Goal: Task Accomplishment & Management: Manage account settings

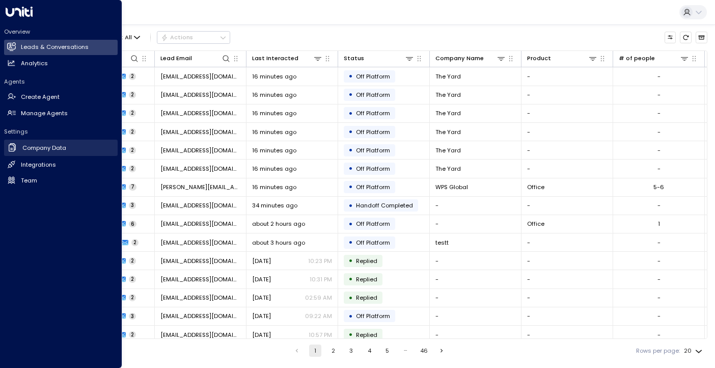
click at [42, 147] on h2 "Company Data" at bounding box center [44, 148] width 44 height 9
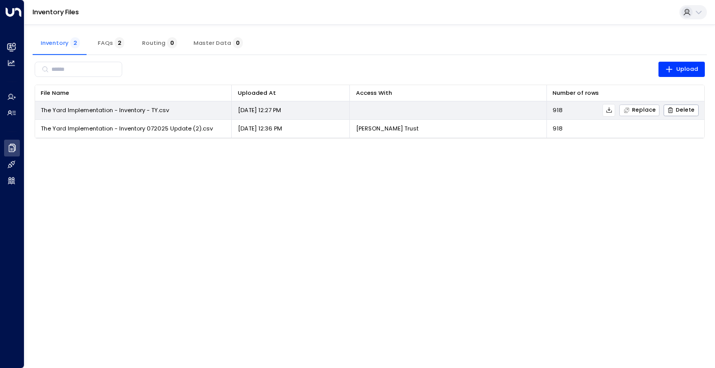
click at [635, 112] on span "Replace" at bounding box center [639, 110] width 33 height 7
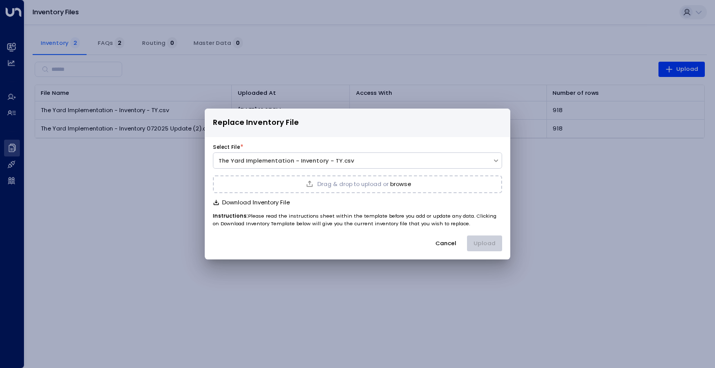
click at [350, 187] on span "Drag & drop to upload or" at bounding box center [352, 184] width 71 height 6
click at [485, 240] on button "Upload" at bounding box center [484, 243] width 35 height 16
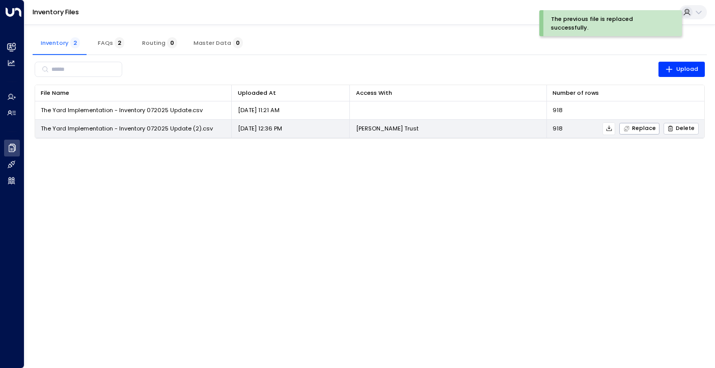
click at [670, 125] on icon "button" at bounding box center [670, 128] width 7 height 7
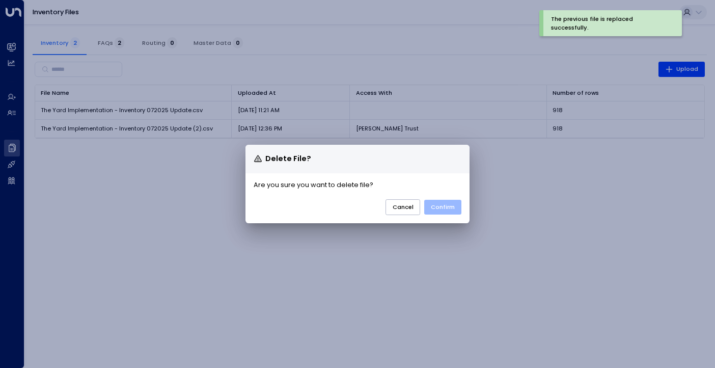
click at [440, 203] on button "Confirm" at bounding box center [442, 207] width 37 height 15
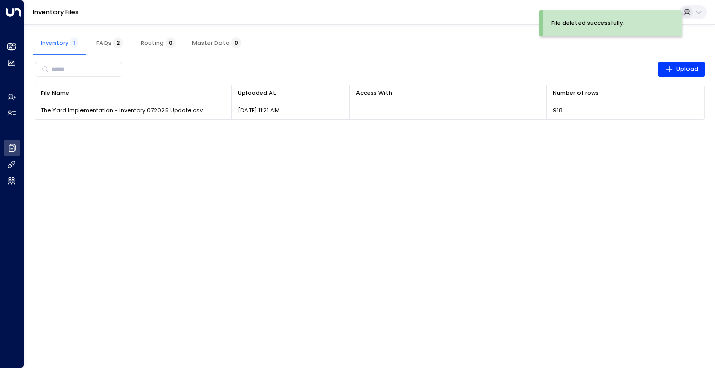
click at [355, 130] on html "File deleted successfully. The previous file is replaced successfully. Overview…" at bounding box center [357, 65] width 715 height 130
click at [96, 42] on span "FAQs 2" at bounding box center [109, 42] width 26 height 7
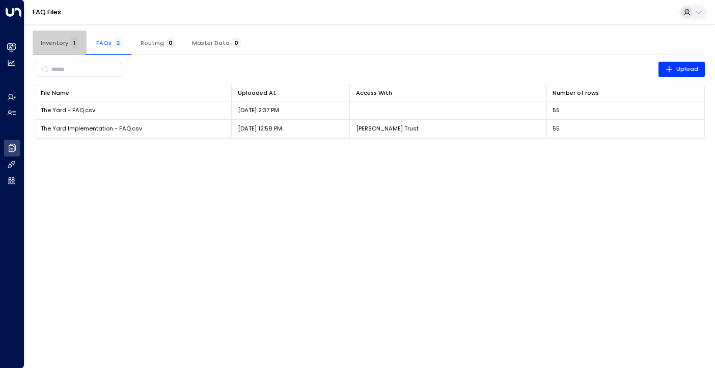
click at [52, 43] on span "Inventory 1" at bounding box center [60, 42] width 38 height 7
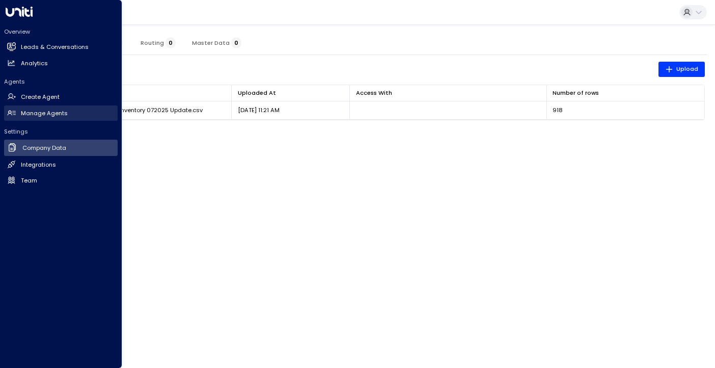
click at [33, 111] on h2 "Manage Agents" at bounding box center [44, 113] width 47 height 9
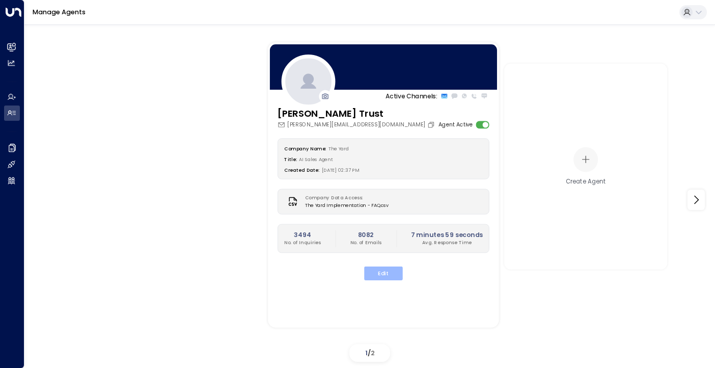
click at [383, 273] on button "Edit" at bounding box center [383, 273] width 39 height 14
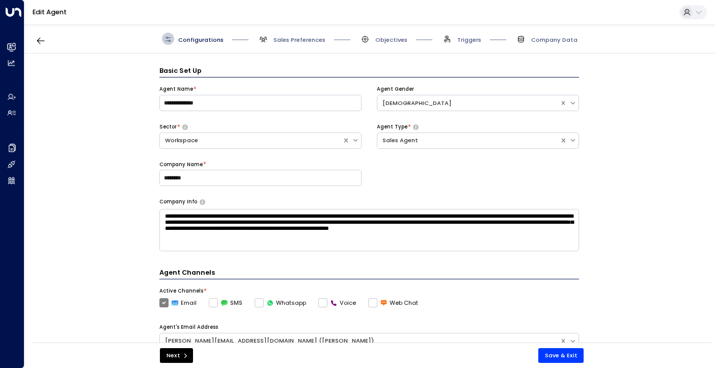
scroll to position [12, 0]
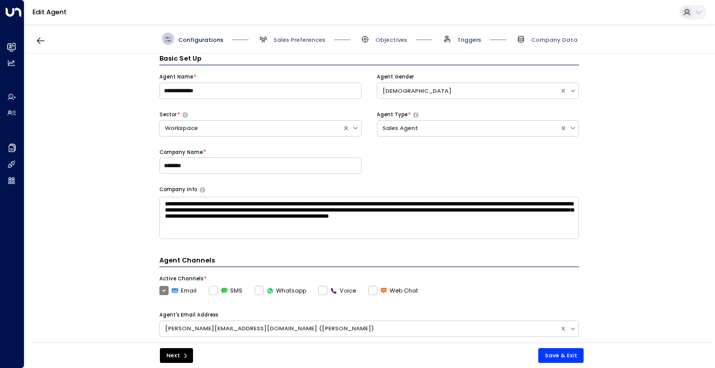
click at [465, 39] on span "Triggers" at bounding box center [469, 40] width 24 height 8
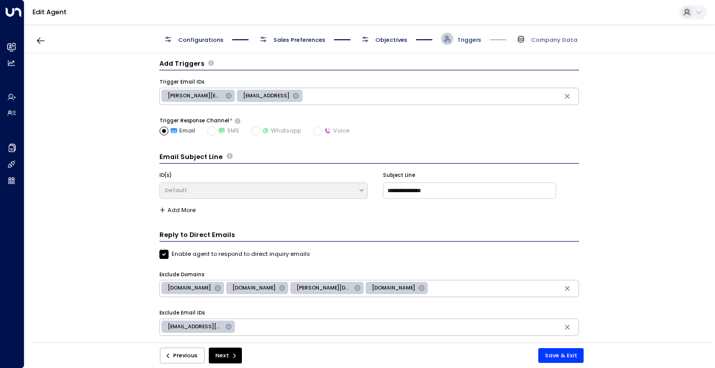
scroll to position [6, 0]
click at [547, 45] on div "Configurations Sales Preferences Objectives Triggers Company Data" at bounding box center [369, 38] width 690 height 29
click at [547, 41] on span "Company Data" at bounding box center [554, 40] width 46 height 8
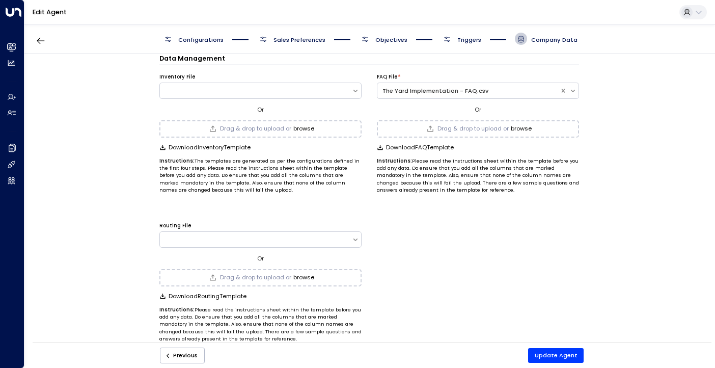
scroll to position [0, 0]
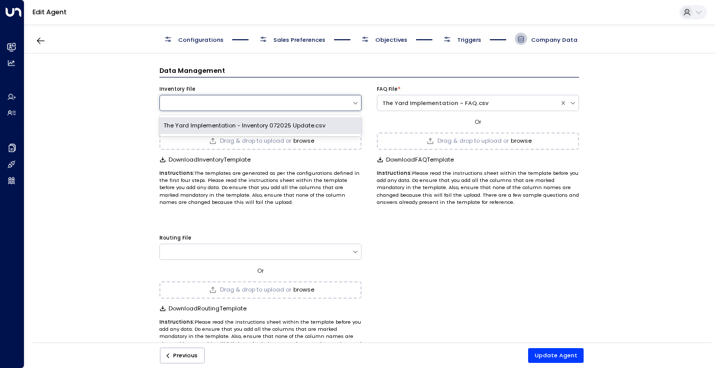
click at [242, 102] on div at bounding box center [256, 103] width 192 height 9
click at [237, 124] on div "The Yard Implementation - Inventory 072025 Update.csv" at bounding box center [260, 125] width 202 height 17
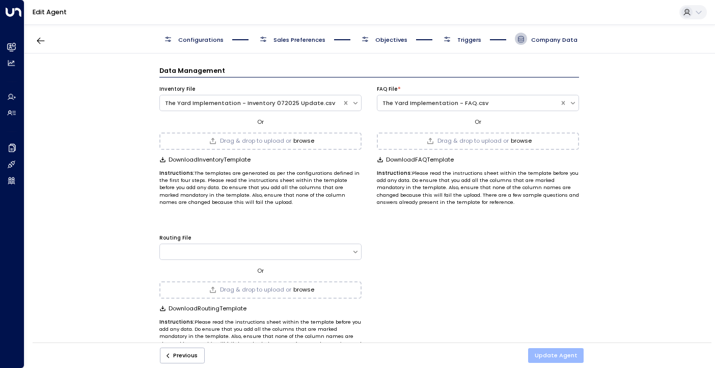
click at [554, 352] on button "Update Agent" at bounding box center [556, 355] width 56 height 15
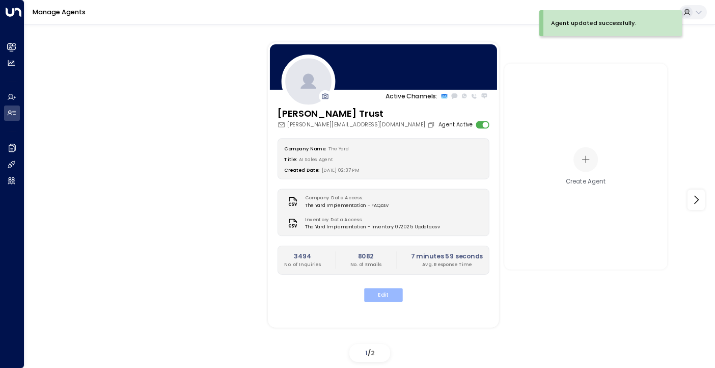
click at [375, 292] on button "Edit" at bounding box center [383, 295] width 39 height 14
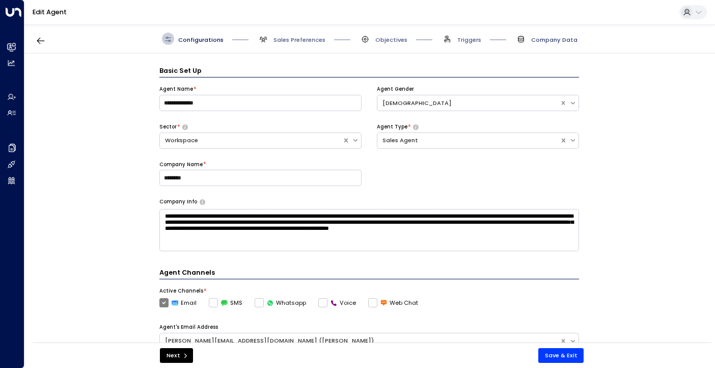
click at [538, 39] on span "Company Data" at bounding box center [554, 40] width 46 height 8
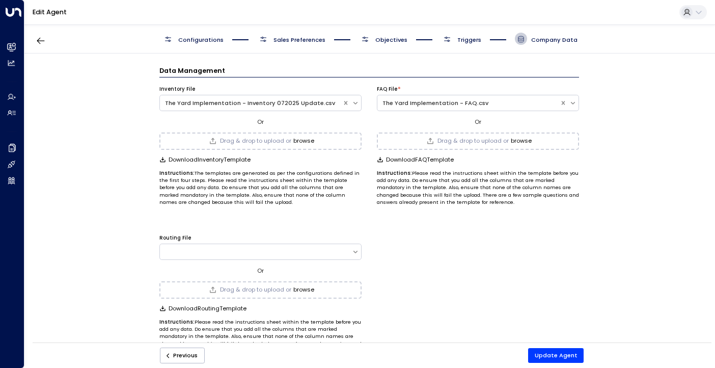
click at [378, 37] on span "Objectives" at bounding box center [391, 40] width 32 height 8
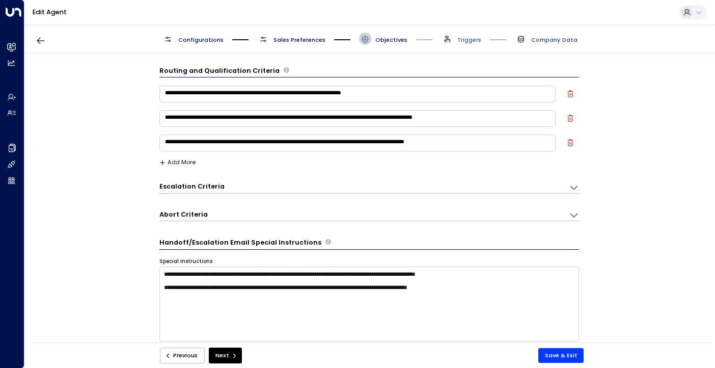
click at [551, 36] on span "Company Data" at bounding box center [554, 40] width 46 height 8
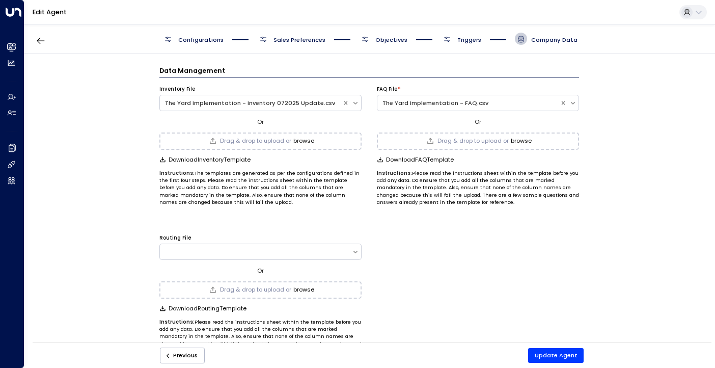
click at [464, 42] on span "Triggers" at bounding box center [469, 40] width 24 height 8
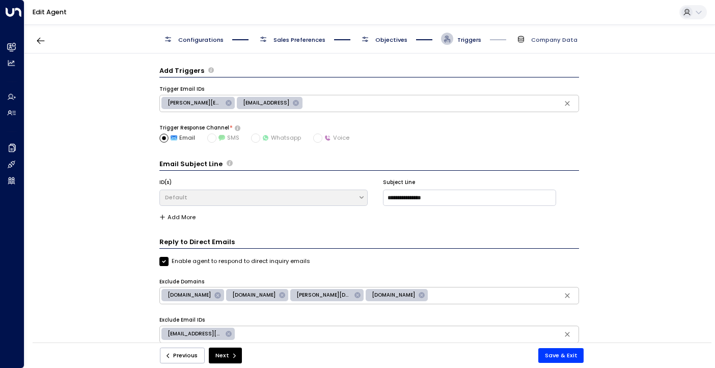
click at [549, 40] on span "Company Data" at bounding box center [554, 40] width 46 height 8
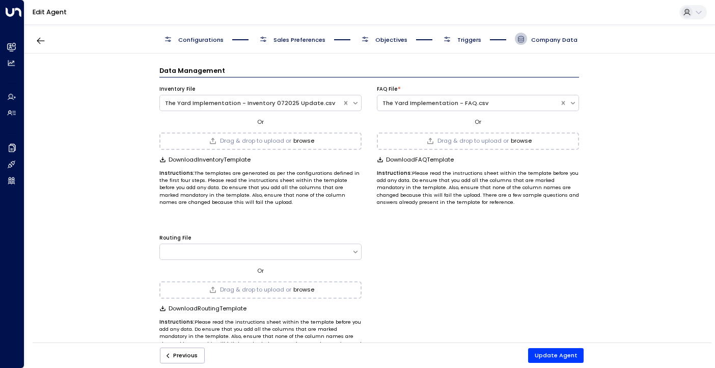
click at [392, 41] on span "Objectives" at bounding box center [391, 40] width 32 height 8
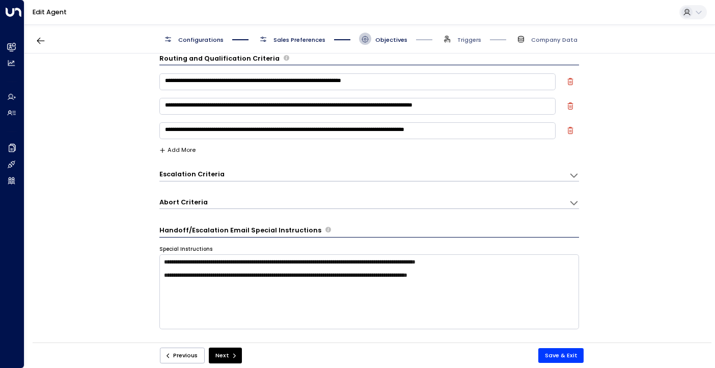
click at [322, 43] on span "Sales Preferences" at bounding box center [299, 40] width 52 height 8
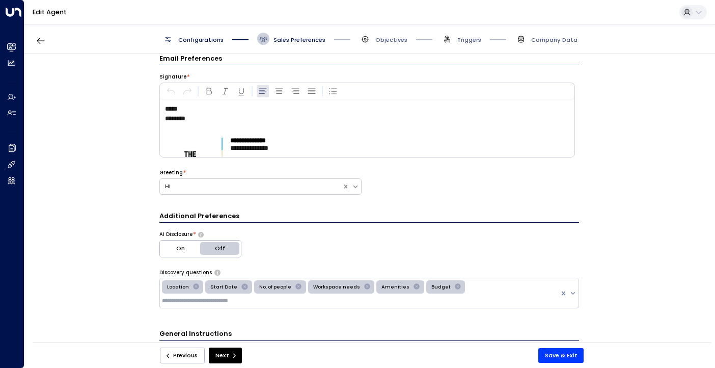
click at [455, 39] on span "Triggers" at bounding box center [461, 39] width 40 height 12
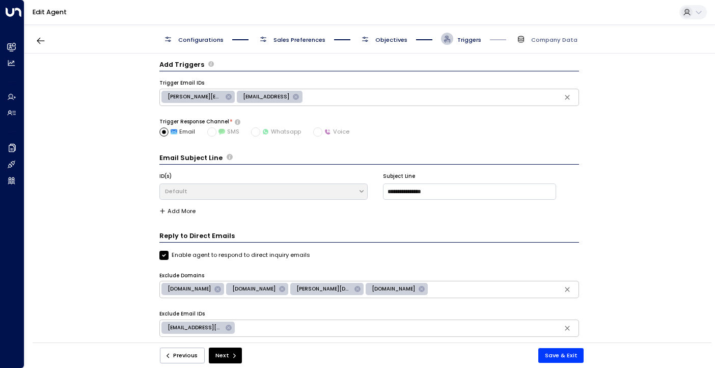
scroll to position [0, 0]
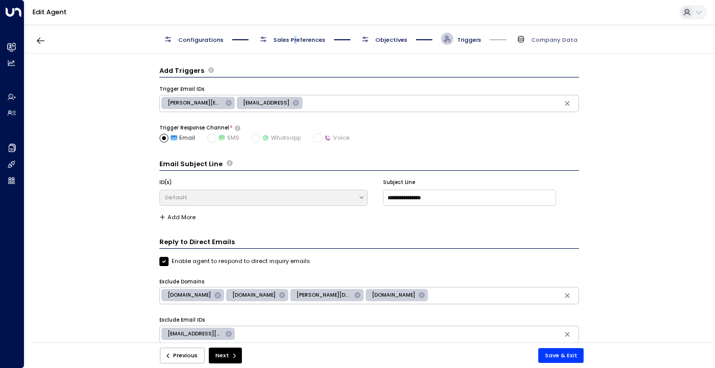
click at [294, 40] on span "Sales Preferences" at bounding box center [299, 40] width 52 height 8
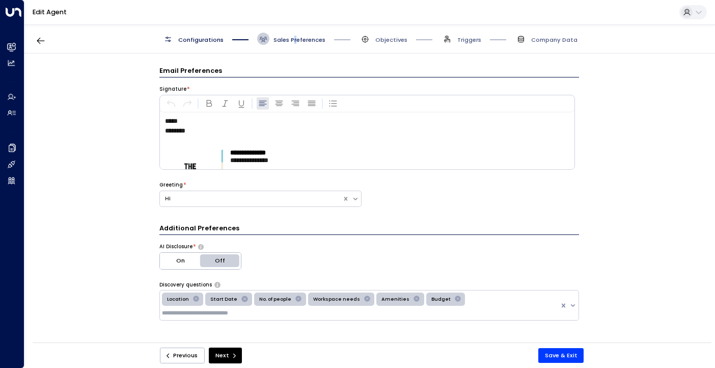
scroll to position [12, 0]
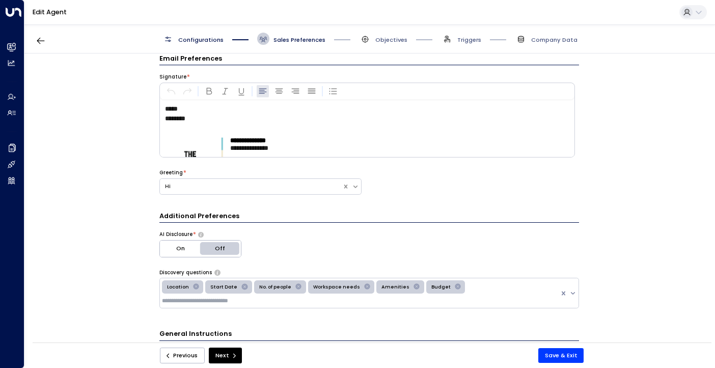
click at [191, 38] on span "Configurations" at bounding box center [200, 40] width 45 height 8
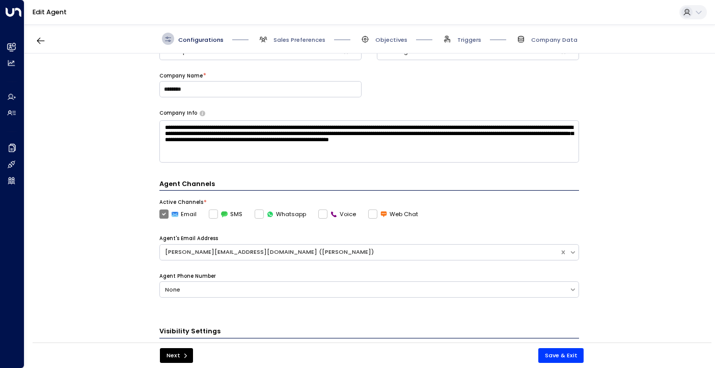
scroll to position [0, 0]
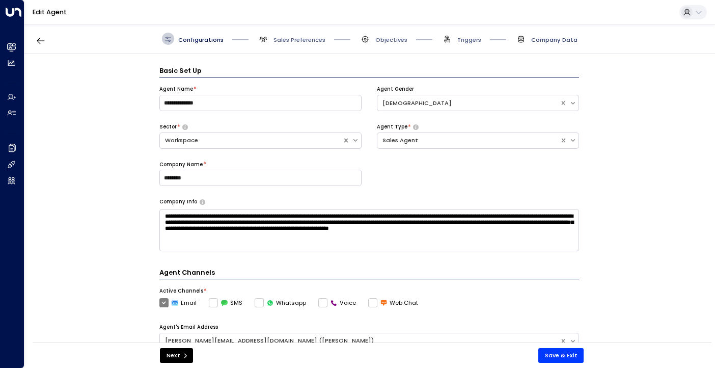
click at [551, 36] on span "Company Data" at bounding box center [554, 40] width 46 height 8
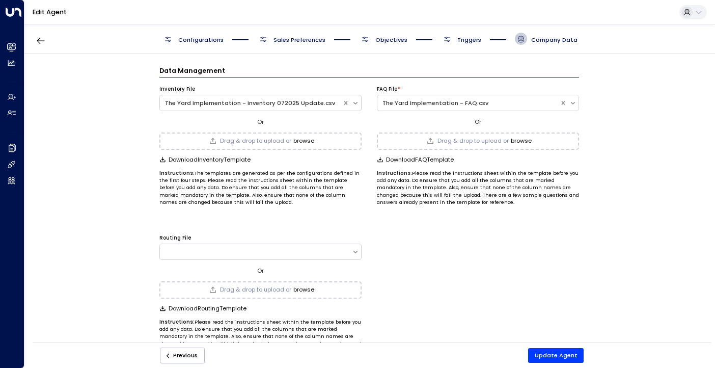
click at [459, 40] on span "Triggers" at bounding box center [469, 40] width 24 height 8
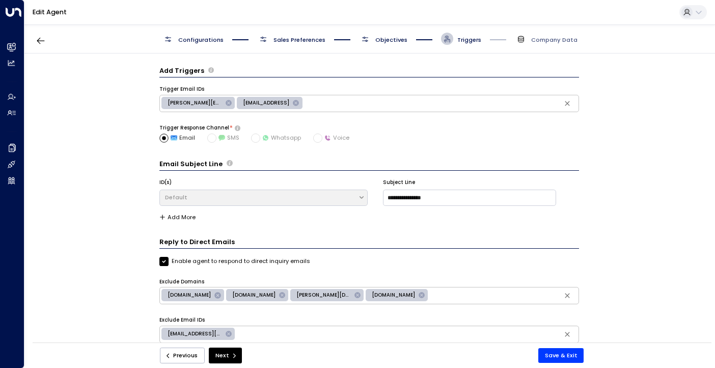
click at [388, 38] on span "Objectives" at bounding box center [391, 40] width 32 height 8
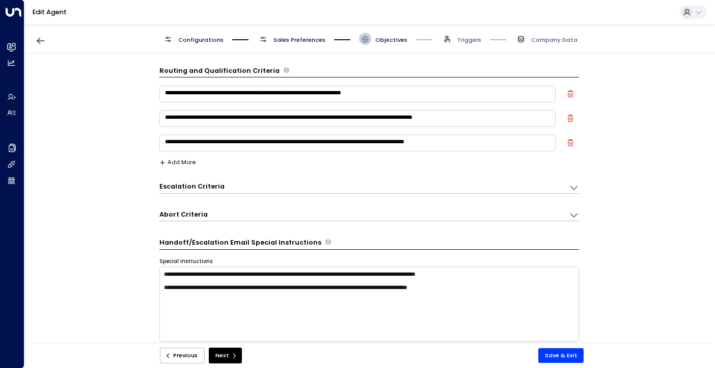
click at [302, 41] on span "Sales Preferences" at bounding box center [299, 40] width 52 height 8
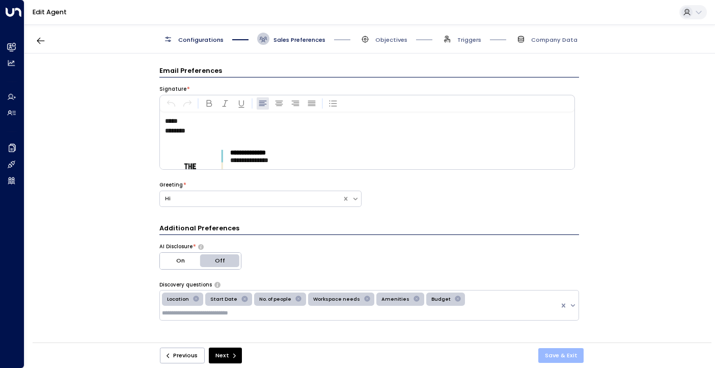
click at [562, 360] on button "Save & Exit" at bounding box center [561, 355] width 46 height 15
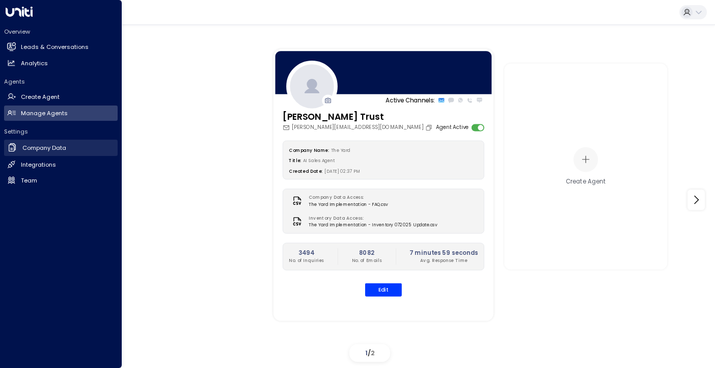
click at [47, 151] on h2 "Company Data" at bounding box center [44, 148] width 44 height 9
